Goal: Information Seeking & Learning: Learn about a topic

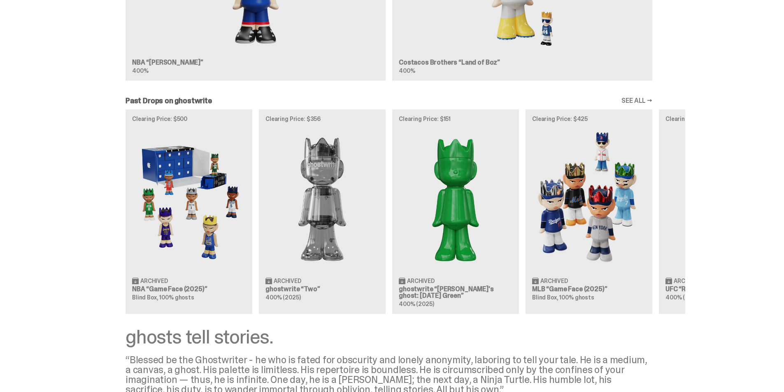
scroll to position [823, 0]
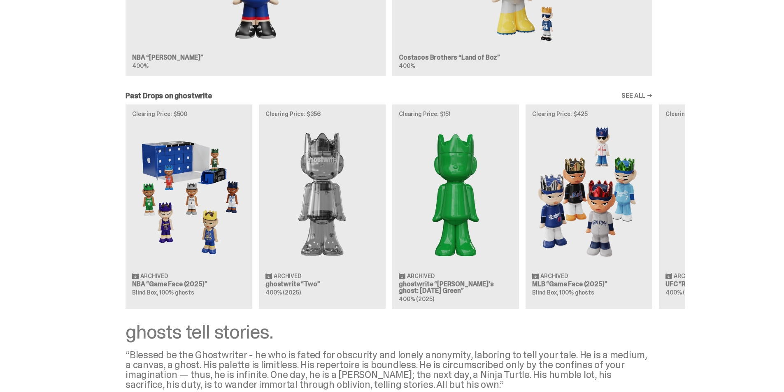
click at [642, 93] on link "SEE ALL →" at bounding box center [637, 96] width 31 height 7
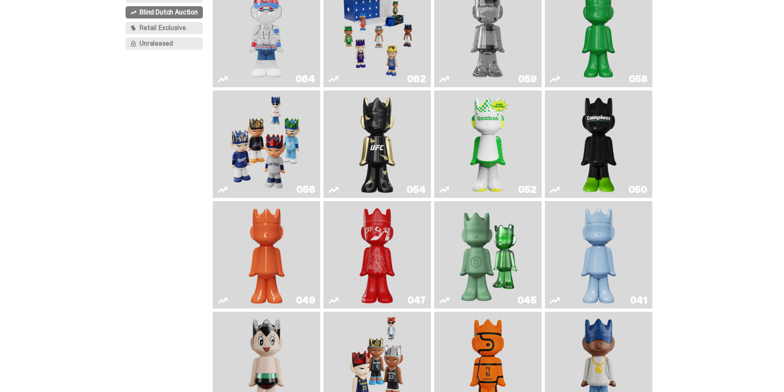
scroll to position [124, 0]
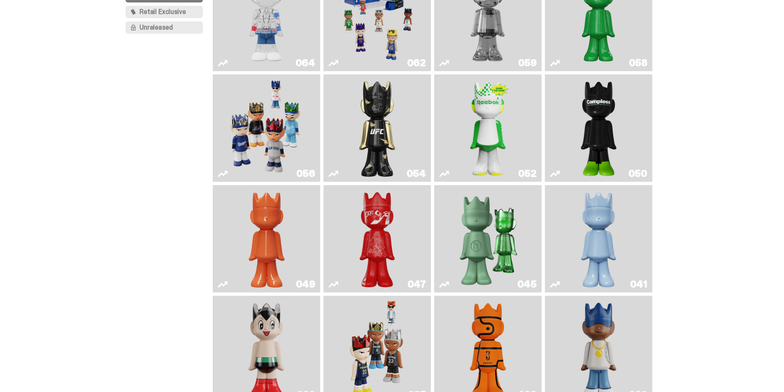
click at [398, 148] on img "Ruby" at bounding box center [378, 128] width 44 height 101
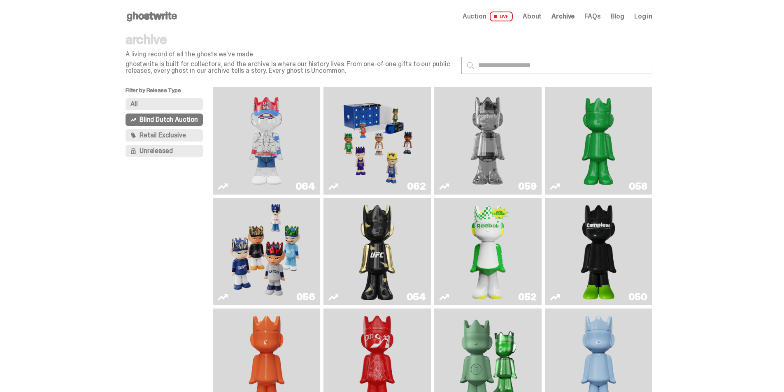
click at [176, 101] on button "All" at bounding box center [164, 104] width 77 height 12
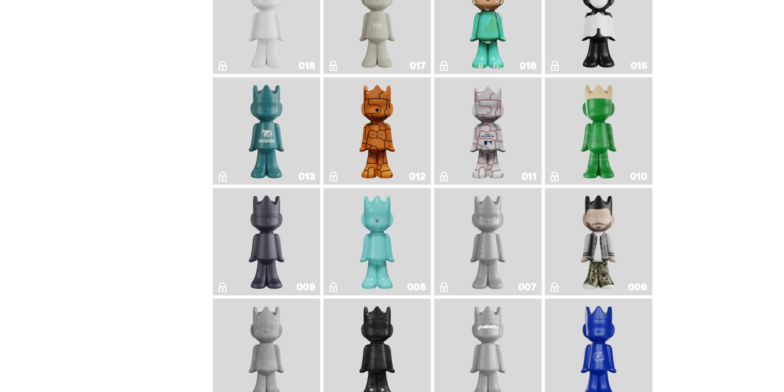
scroll to position [1318, 0]
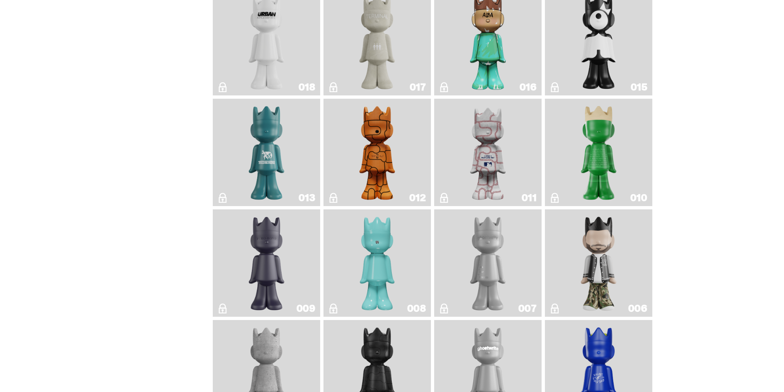
click at [513, 166] on link "011" at bounding box center [488, 152] width 98 height 101
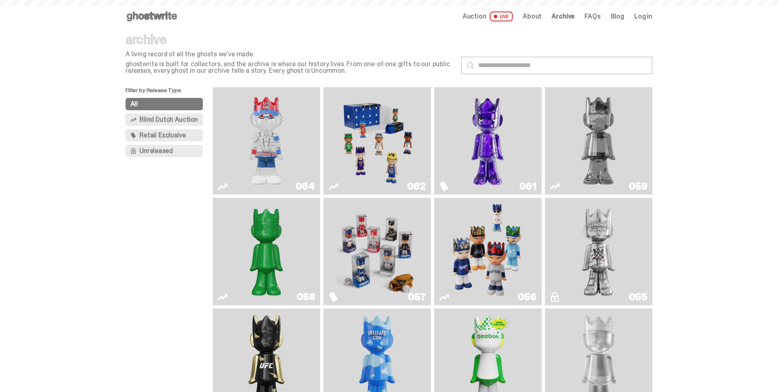
scroll to position [1318, 0]
